Goal: Communication & Community: Answer question/provide support

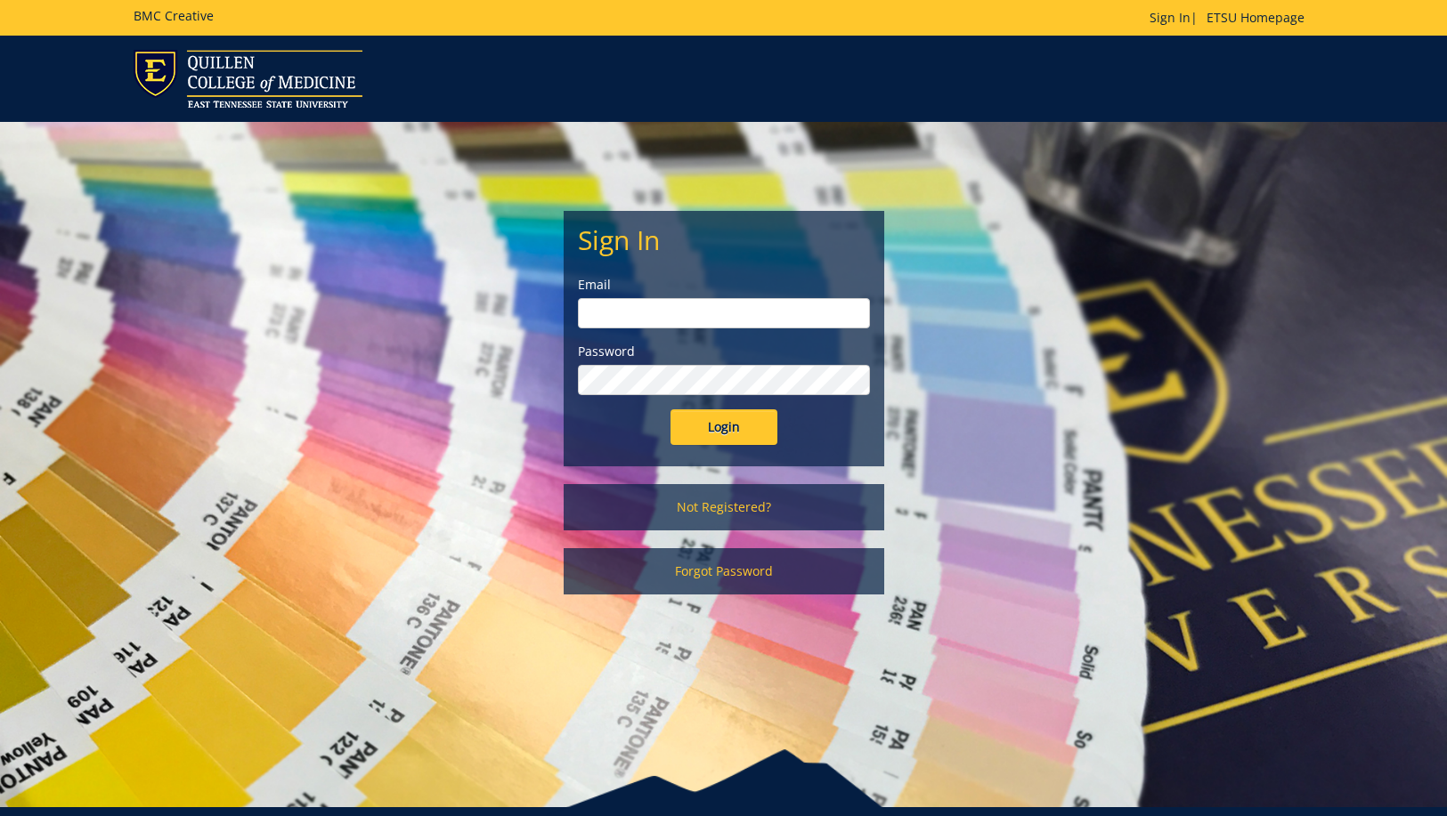
click at [661, 307] on input "email" at bounding box center [724, 313] width 292 height 30
type input "[EMAIL_ADDRESS][DOMAIN_NAME]"
click at [712, 433] on input "Login" at bounding box center [723, 428] width 107 height 36
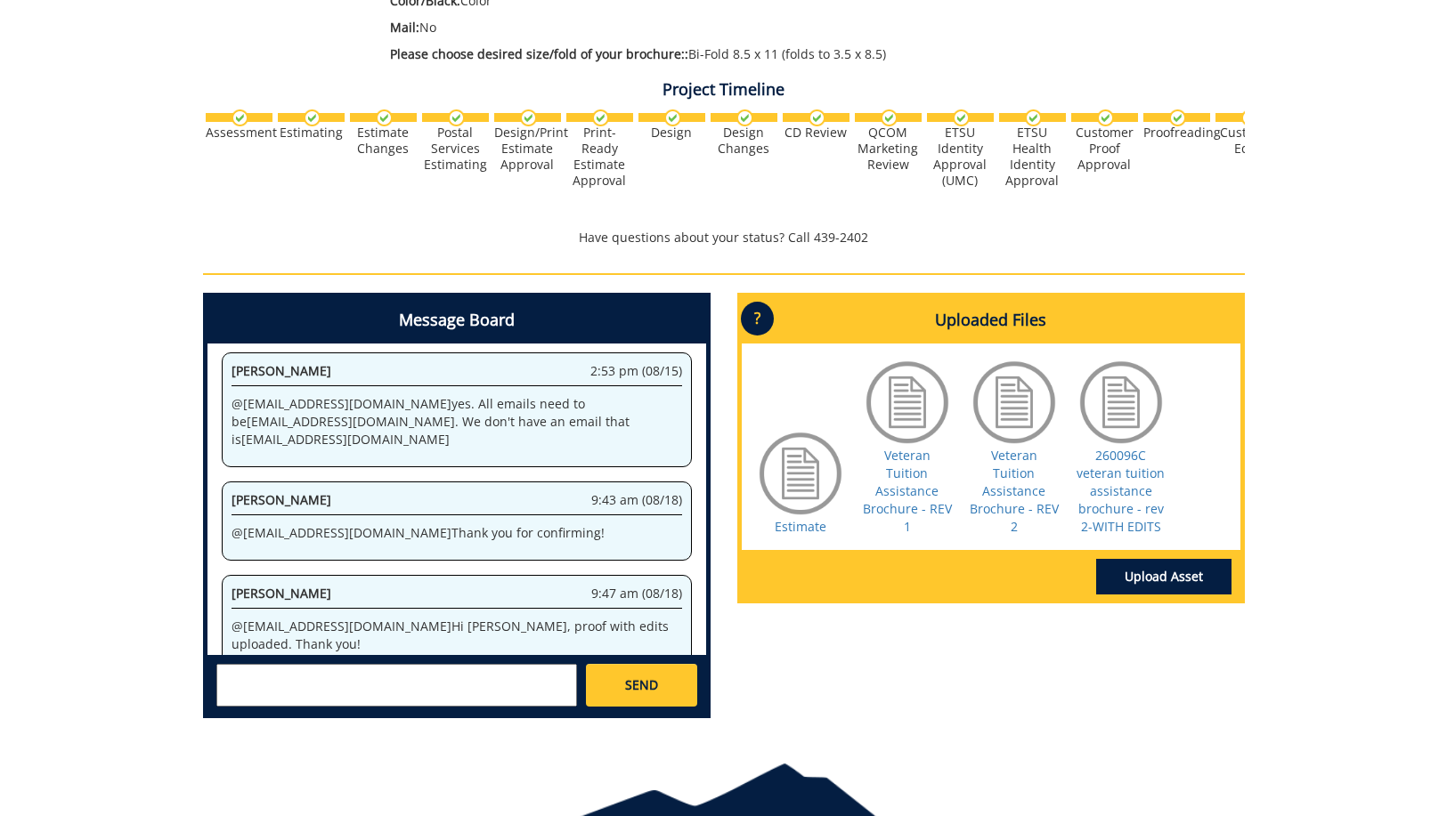
scroll to position [584, 0]
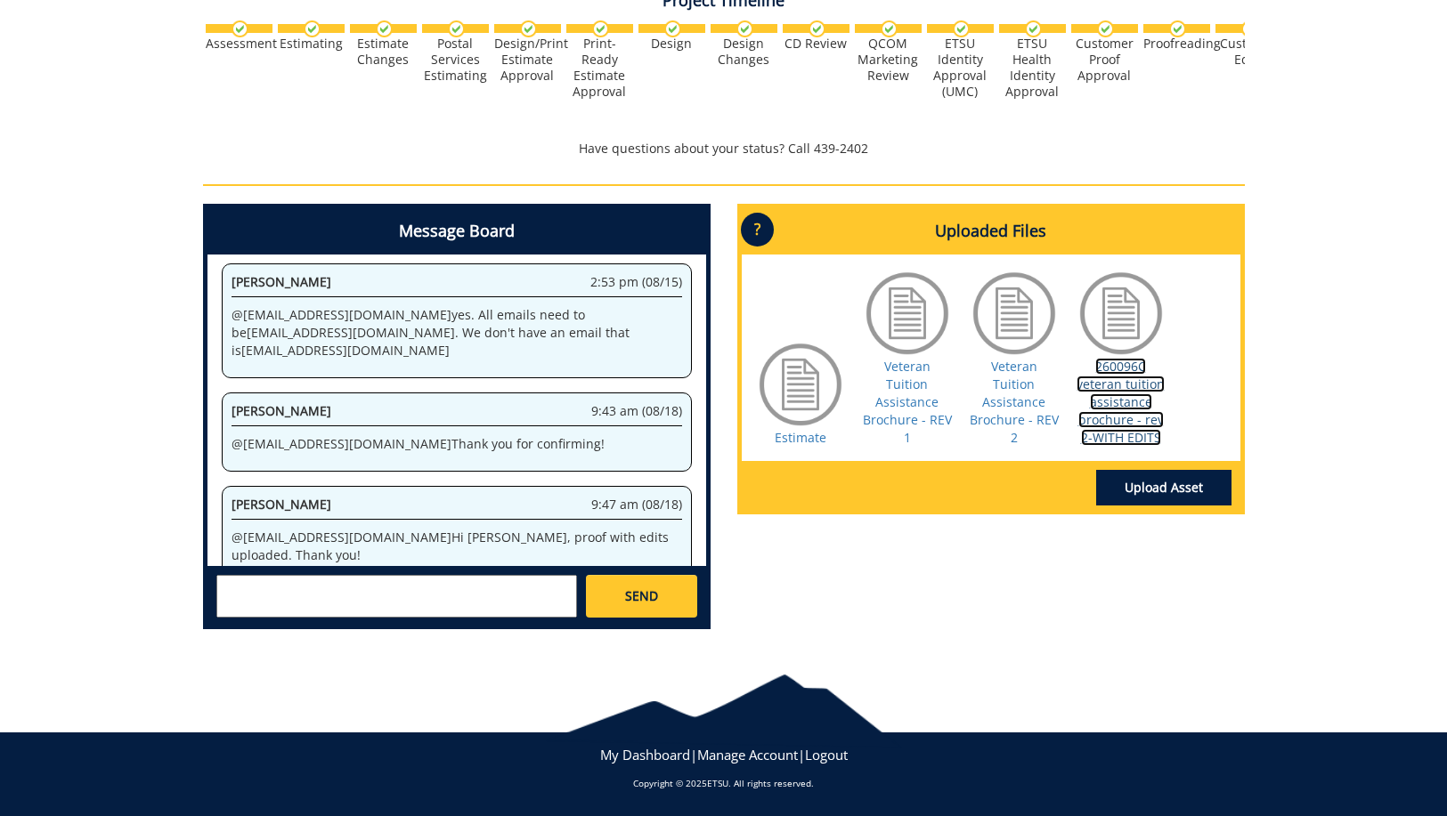
click at [1111, 402] on link "260096C veteran tuition assistance brochure - rev 2-WITH EDITS" at bounding box center [1120, 402] width 88 height 88
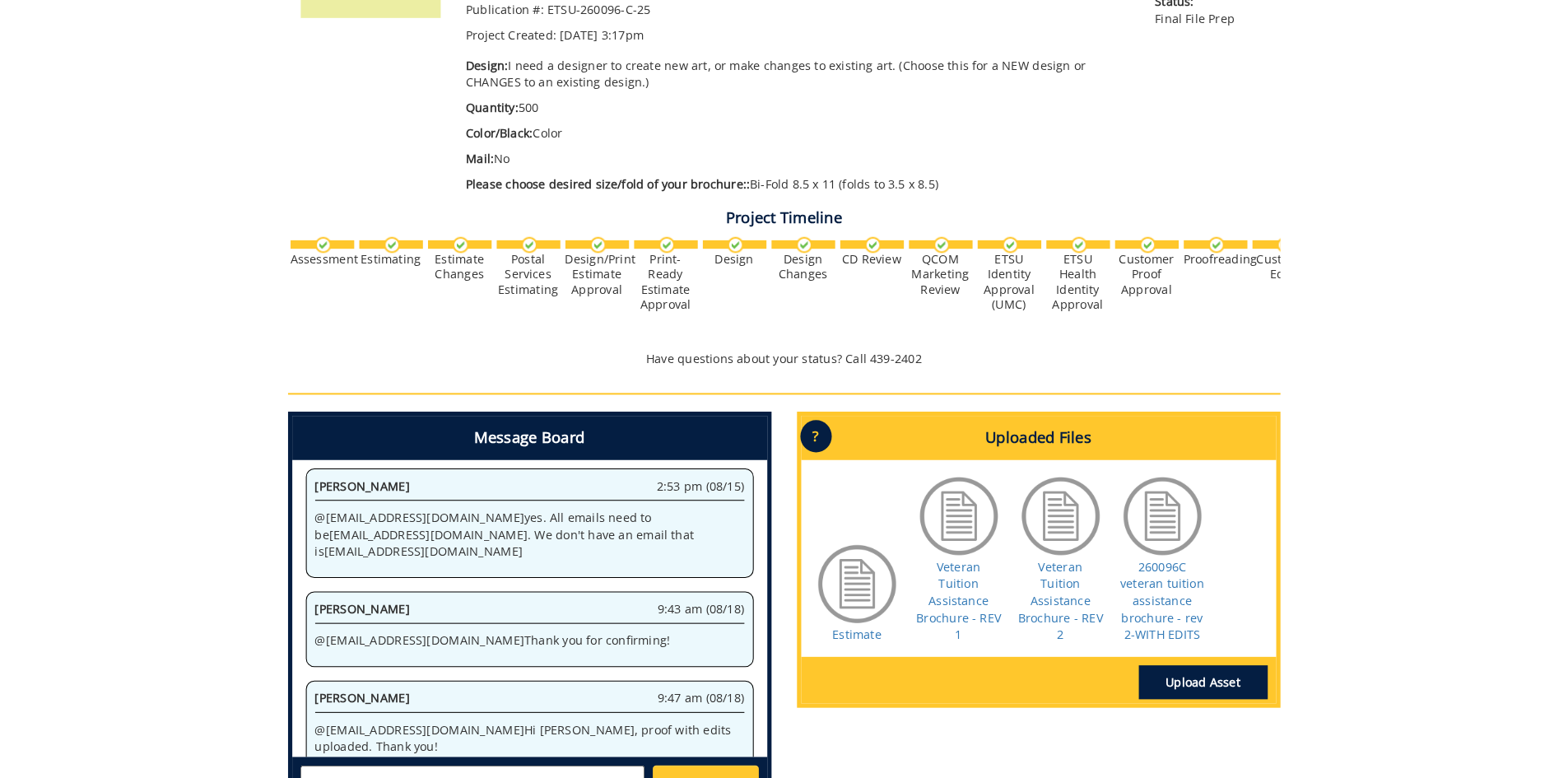
scroll to position [494, 0]
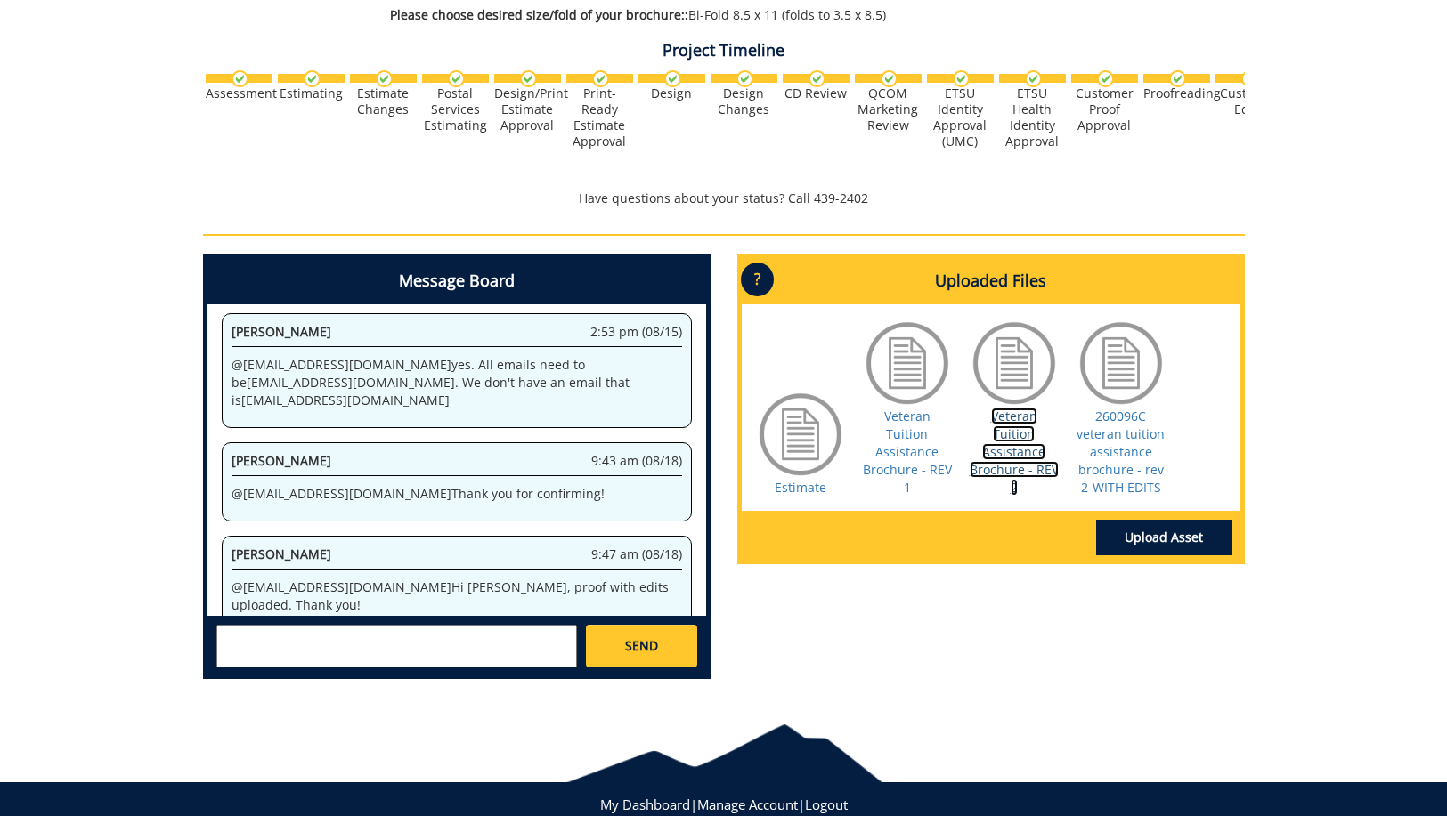
click at [1009, 434] on link "Veteran Tuition Assistance Brochure - REV 2" at bounding box center [1014, 452] width 89 height 88
click at [1121, 461] on link "260096C veteran tuition assistance brochure - rev 2-WITH EDITS" at bounding box center [1120, 452] width 88 height 88
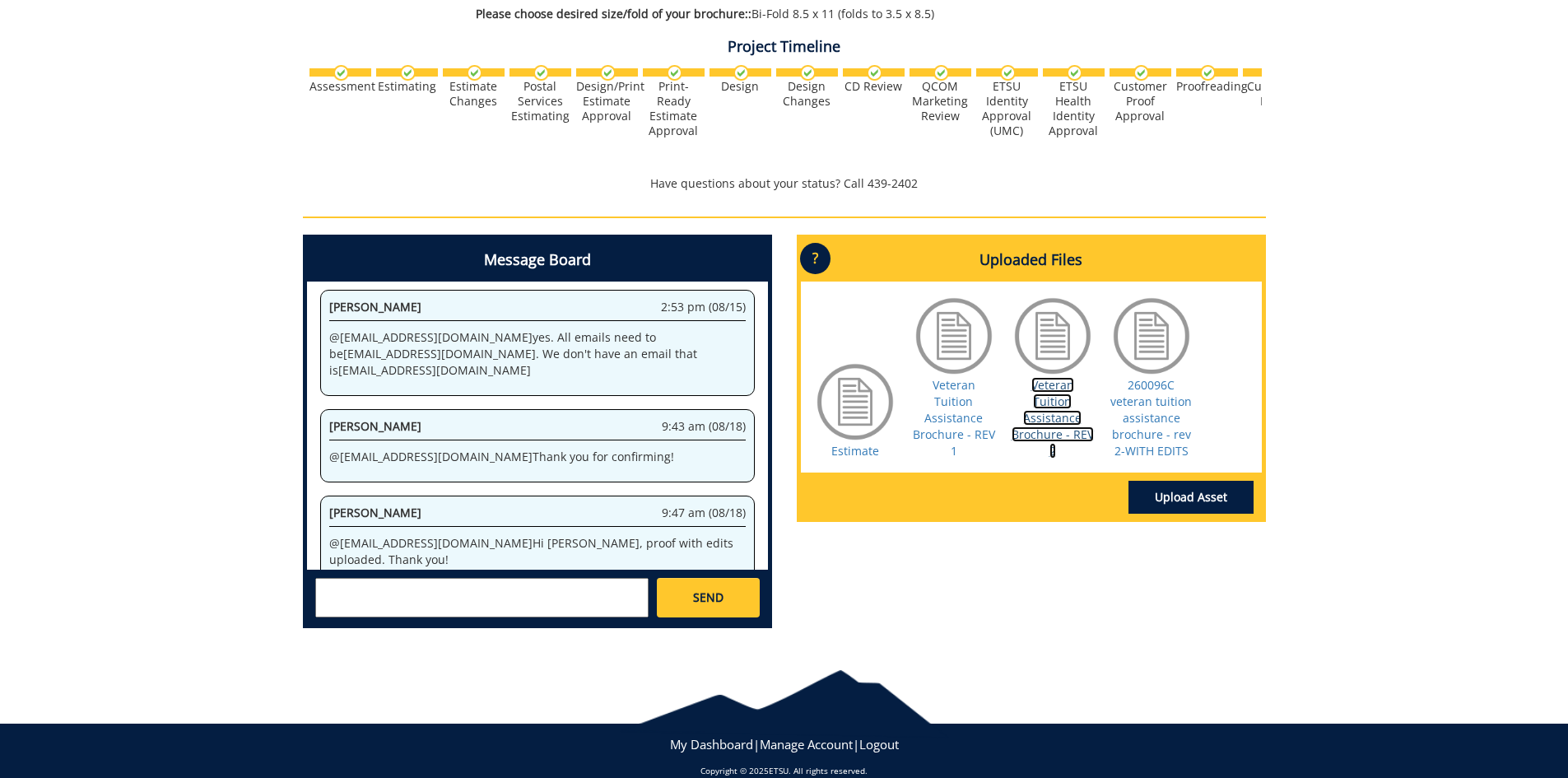
click at [1044, 406] on link "Veteran Tuition Assistance Brochure - REV 2" at bounding box center [1052, 418] width 82 height 81
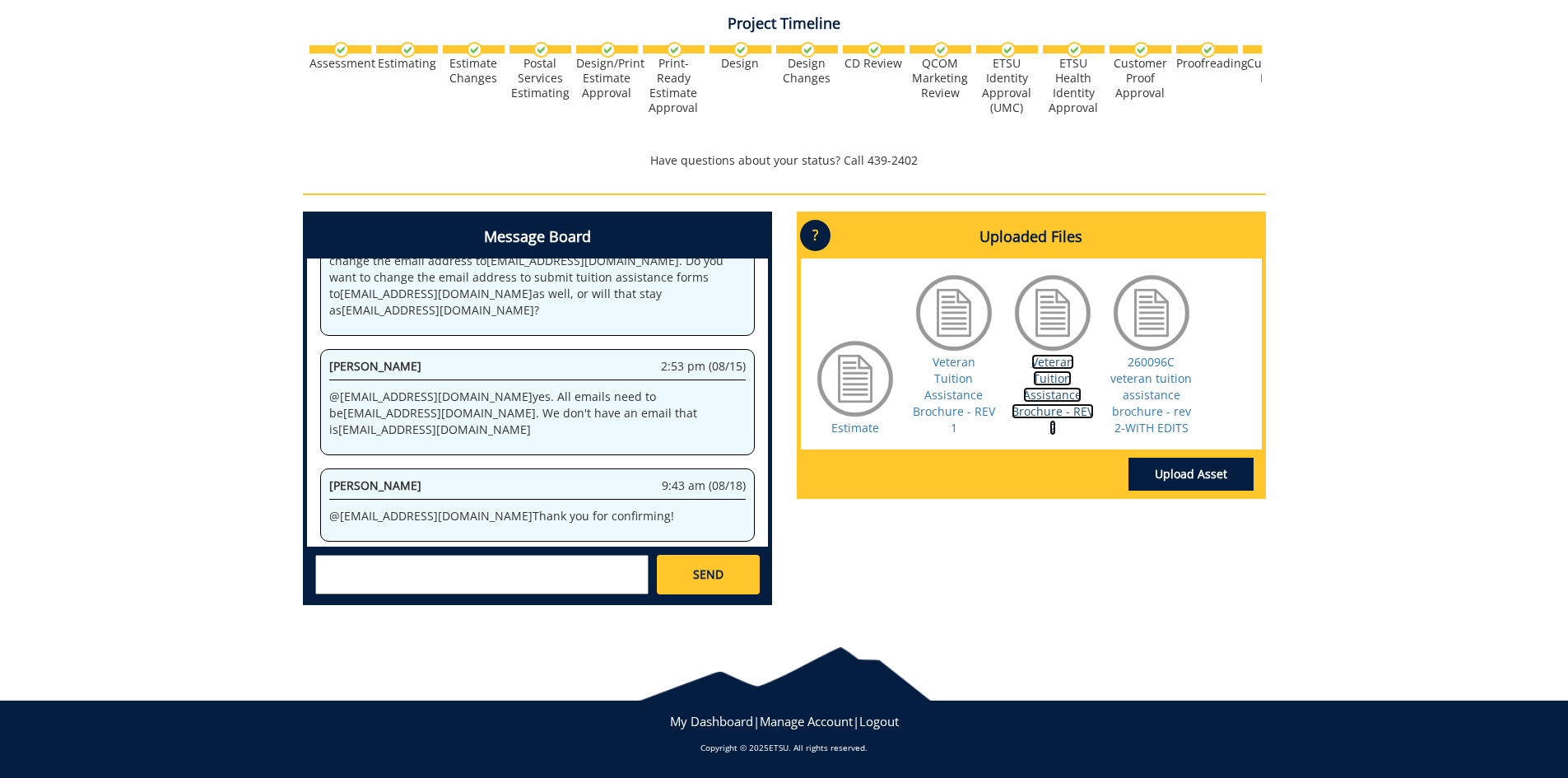
scroll to position [2019, 0]
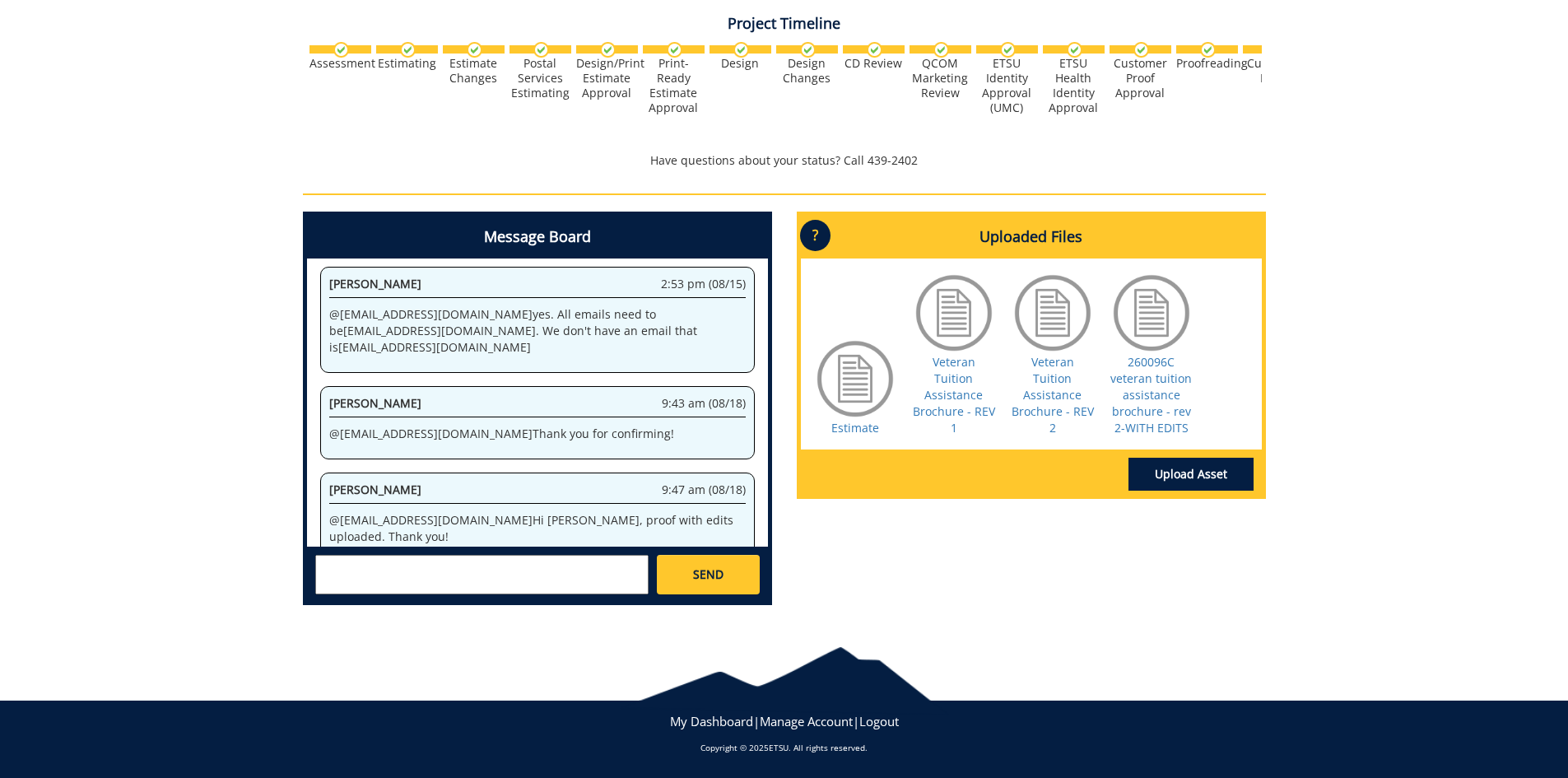
click at [379, 570] on textarea at bounding box center [482, 574] width 334 height 40
paste textarea "10-26020-100000-100-{INSERT ACCOUNT}-400-999-999-999"
type textarea "10-26020-100000-100-{INSERT ACCOUNT}-400-999-999-999"
click at [721, 579] on span "SEND" at bounding box center [708, 575] width 31 height 17
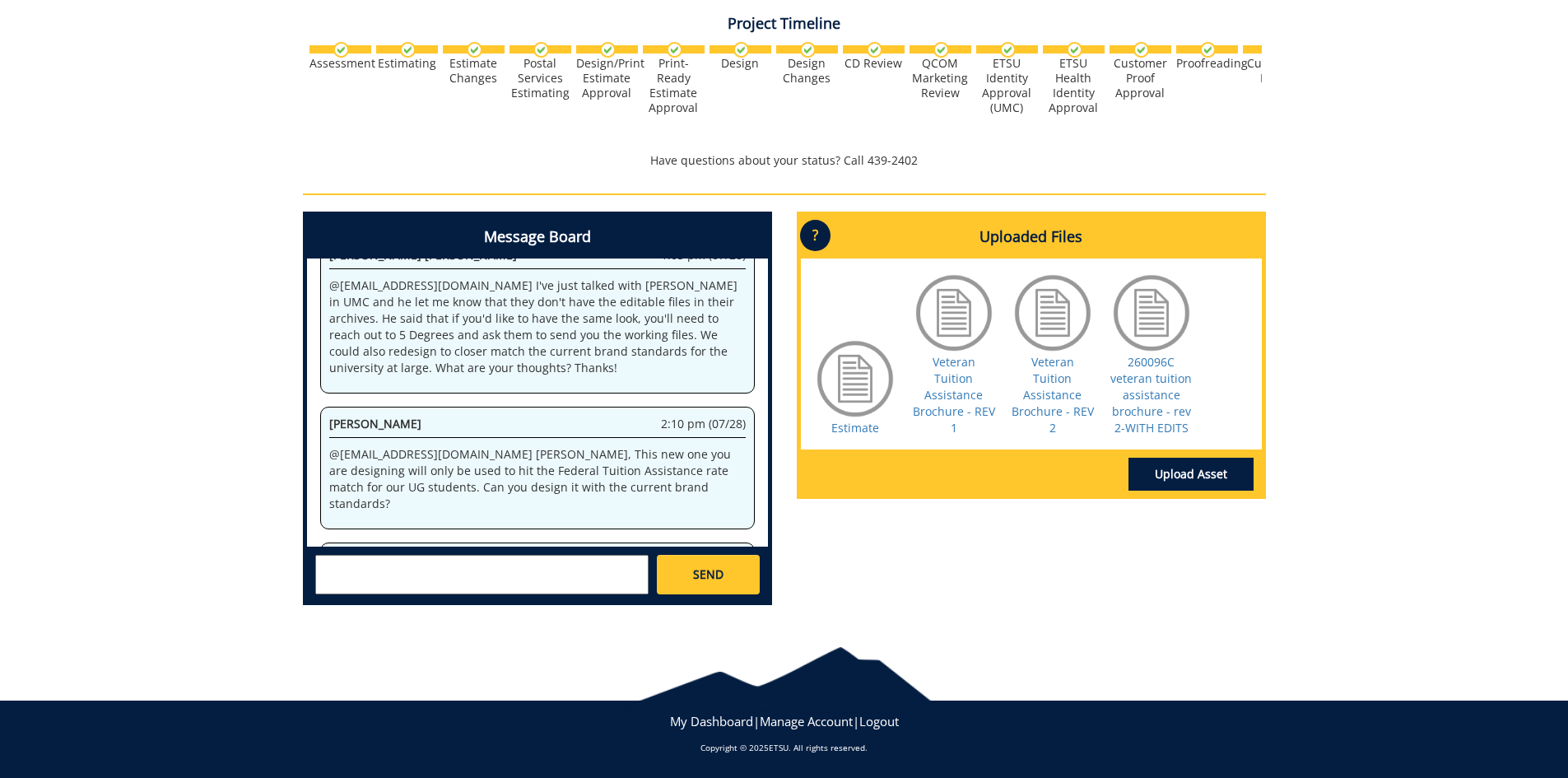
scroll to position [211573, 0]
